Goal: Task Accomplishment & Management: Use online tool/utility

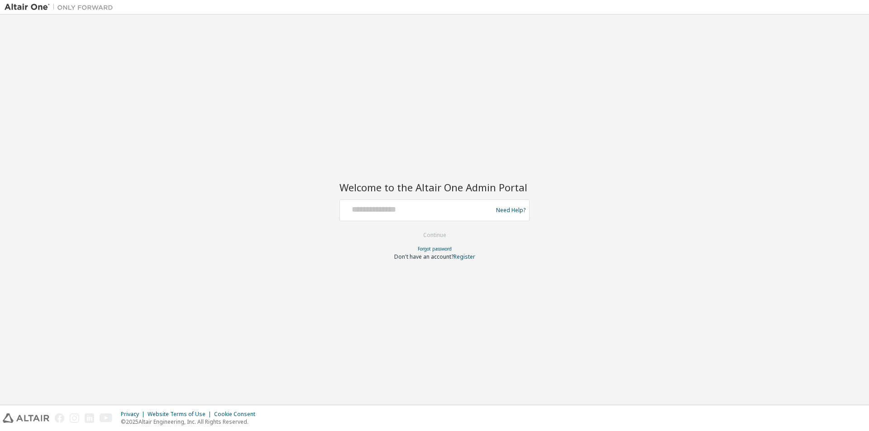
click at [378, 216] on div at bounding box center [417, 210] width 148 height 17
click at [381, 214] on input "text" at bounding box center [417, 208] width 148 height 13
type input "**********"
click at [438, 235] on button "Continue" at bounding box center [434, 235] width 42 height 14
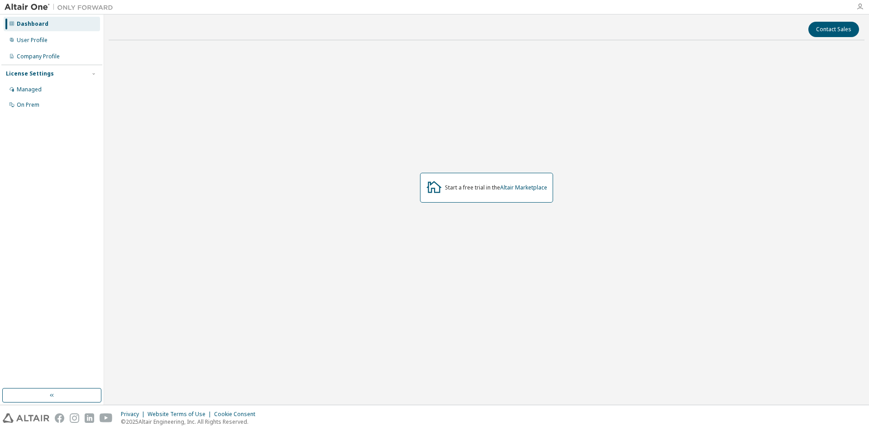
click at [857, 4] on icon "button" at bounding box center [859, 6] width 7 height 7
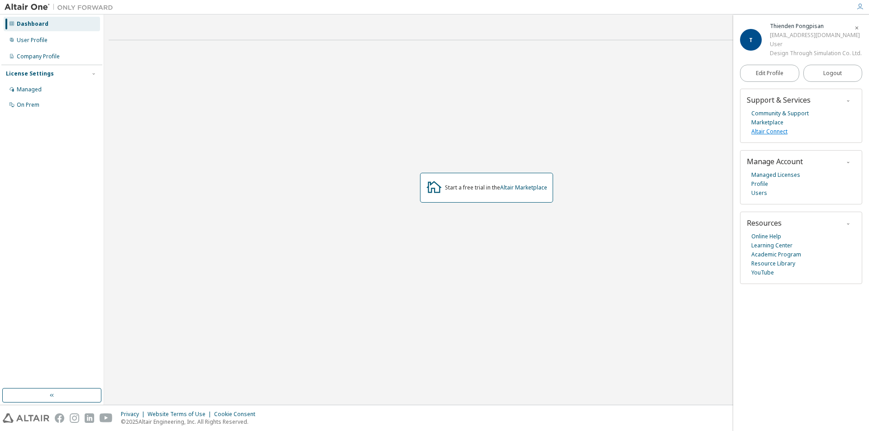
click at [759, 128] on link "Altair Connect" at bounding box center [769, 131] width 36 height 9
